Goal: Information Seeking & Learning: Learn about a topic

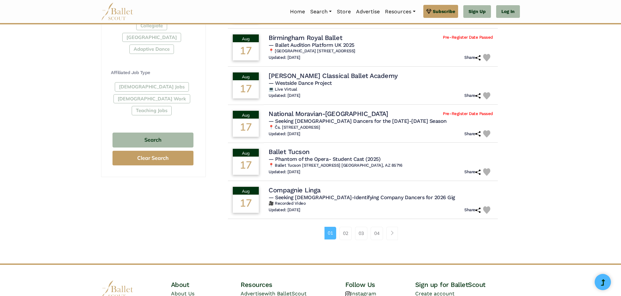
scroll to position [345, 0]
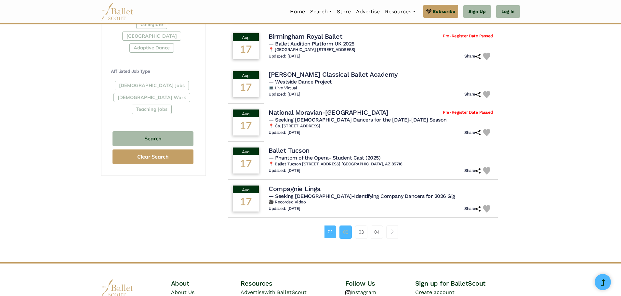
click at [349, 233] on link "02" at bounding box center [346, 232] width 12 height 13
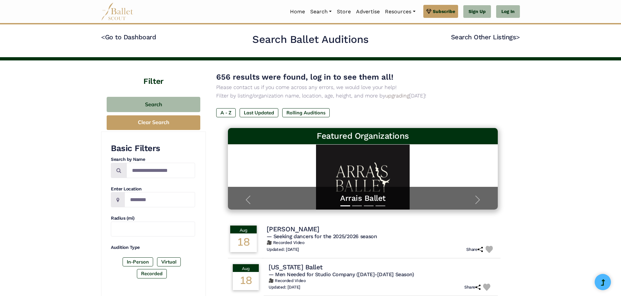
click at [286, 233] on h4 "[PERSON_NAME]" at bounding box center [293, 229] width 53 height 9
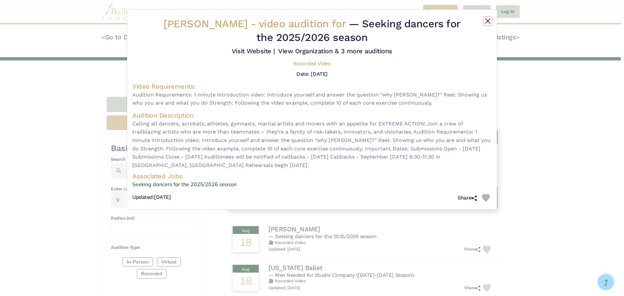
click at [487, 18] on button "Close" at bounding box center [488, 21] width 8 height 8
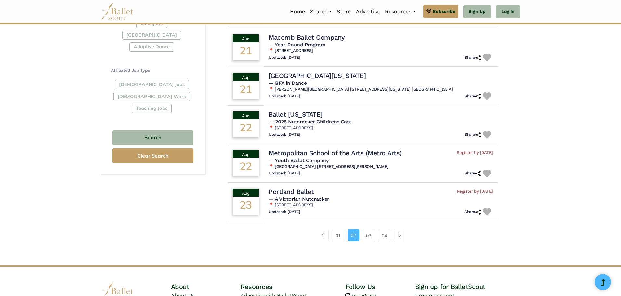
scroll to position [352, 0]
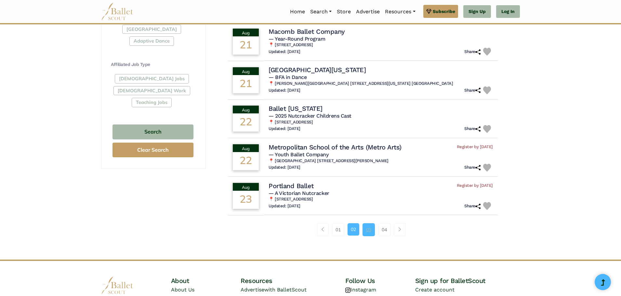
click at [371, 232] on link "03" at bounding box center [369, 229] width 12 height 13
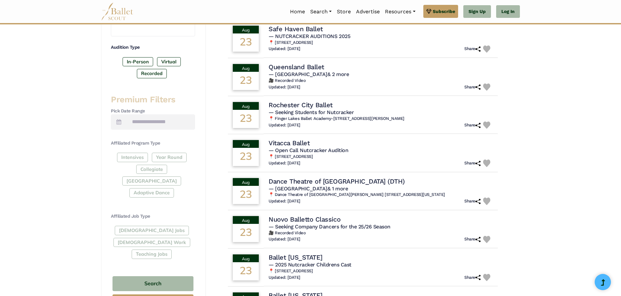
scroll to position [202, 0]
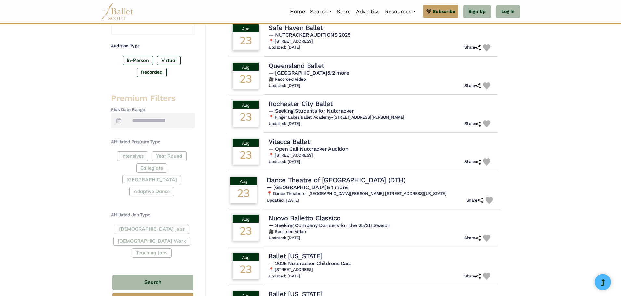
click at [301, 182] on h4 "Dance Theatre of [GEOGRAPHIC_DATA] (DTH)" at bounding box center [336, 180] width 139 height 9
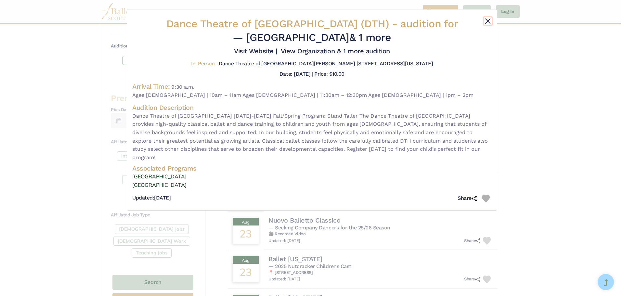
click at [488, 20] on button "Close" at bounding box center [488, 21] width 8 height 8
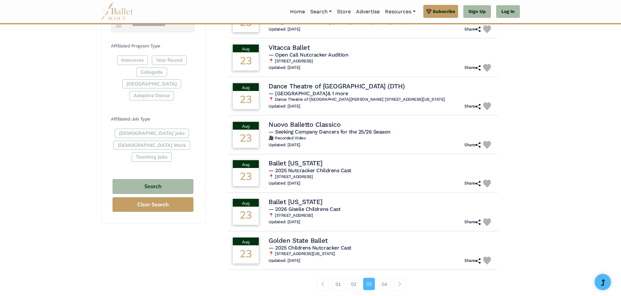
scroll to position [340, 0]
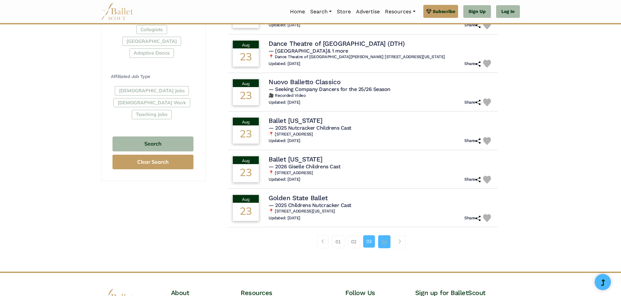
click at [386, 244] on link "04" at bounding box center [384, 241] width 12 height 13
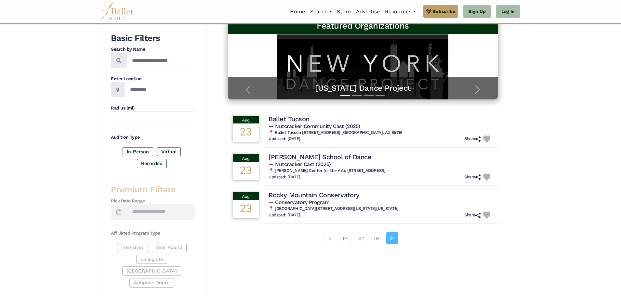
scroll to position [113, 0]
